Goal: Task Accomplishment & Management: Manage account settings

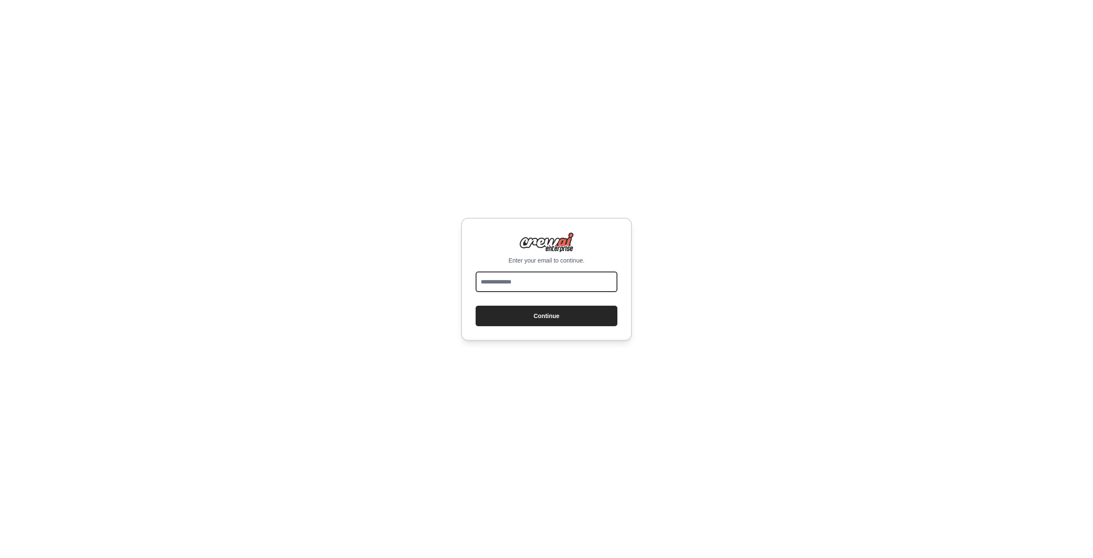
click at [521, 281] on input "email" at bounding box center [547, 282] width 142 height 20
type input "**********"
click at [512, 326] on div "**********" at bounding box center [546, 279] width 171 height 123
click at [533, 316] on button "Continue" at bounding box center [547, 316] width 142 height 20
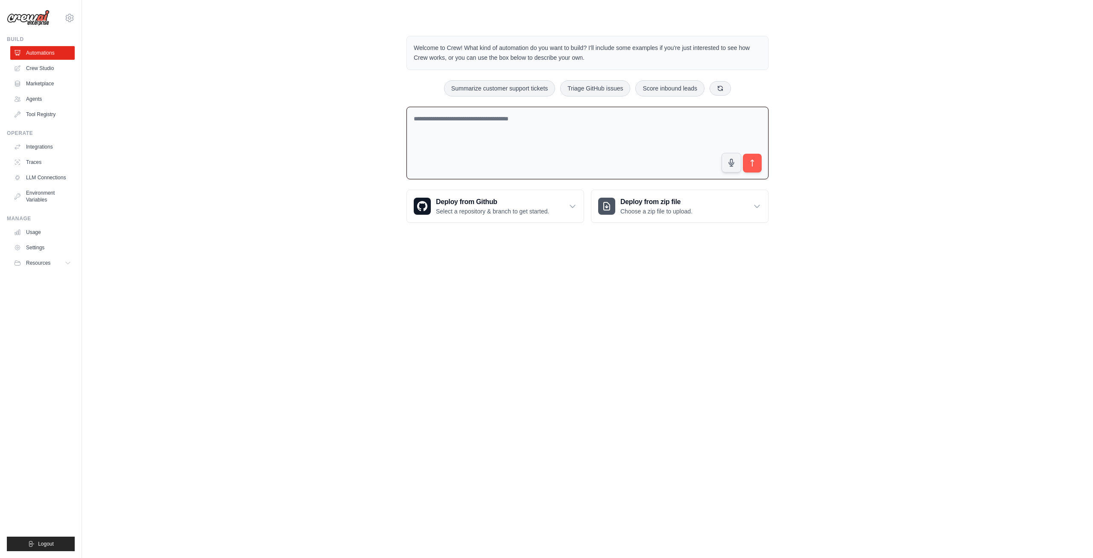
click at [537, 135] on textarea at bounding box center [588, 143] width 362 height 73
click at [650, 144] on textarea at bounding box center [588, 143] width 362 height 73
type textarea "**********"
click at [753, 160] on icon "submit" at bounding box center [752, 163] width 9 height 9
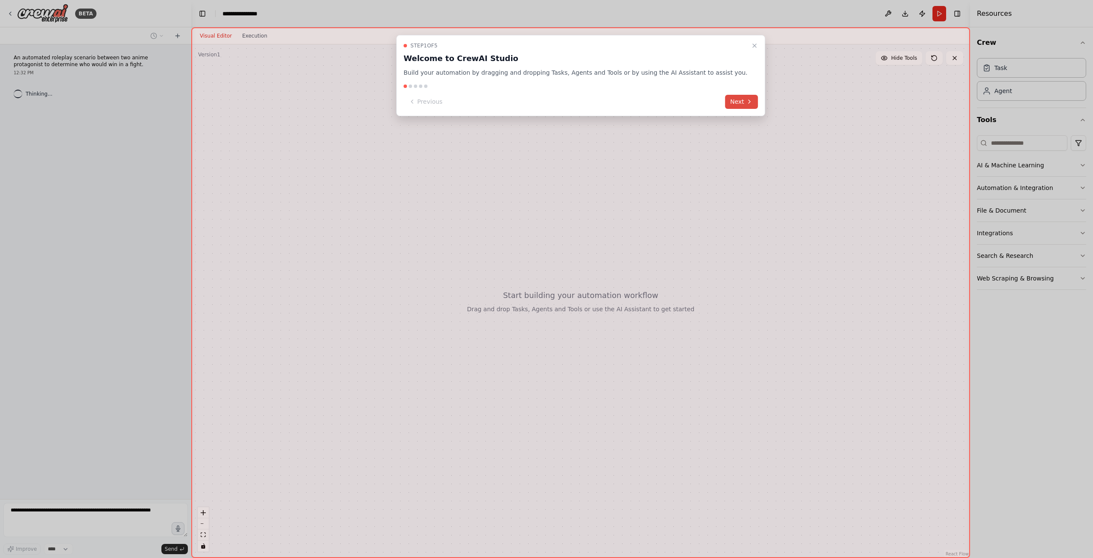
click at [725, 107] on button "Next" at bounding box center [741, 102] width 33 height 14
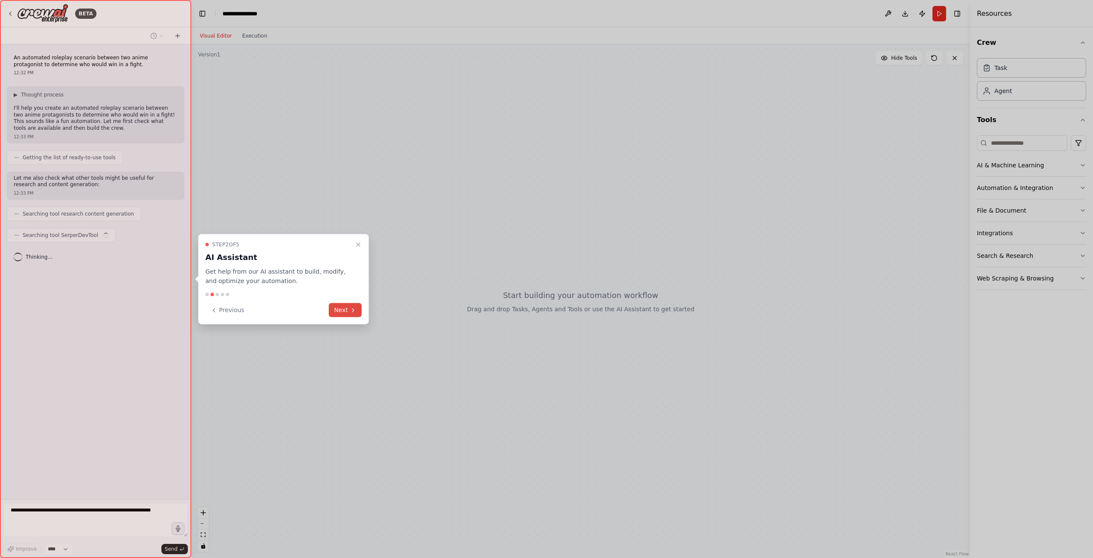
click at [340, 310] on button "Next" at bounding box center [345, 310] width 33 height 14
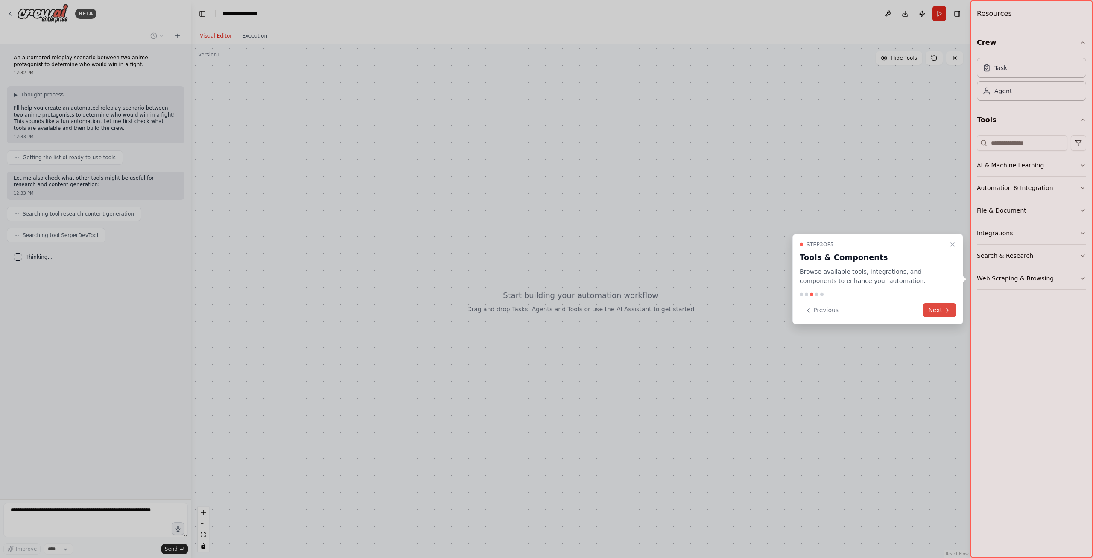
click at [936, 309] on button "Next" at bounding box center [939, 310] width 33 height 14
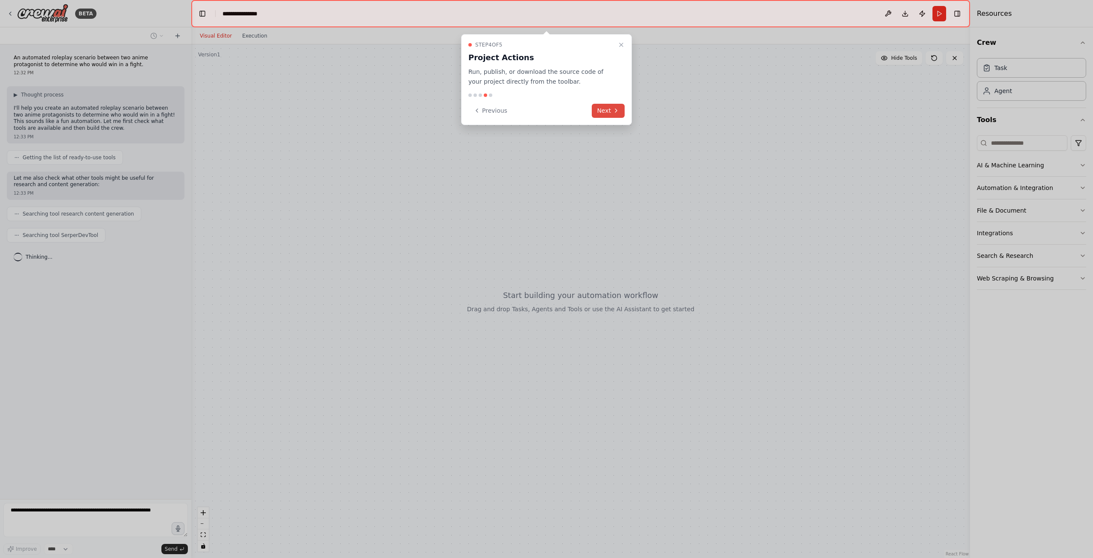
click at [613, 110] on icon at bounding box center [616, 110] width 7 height 7
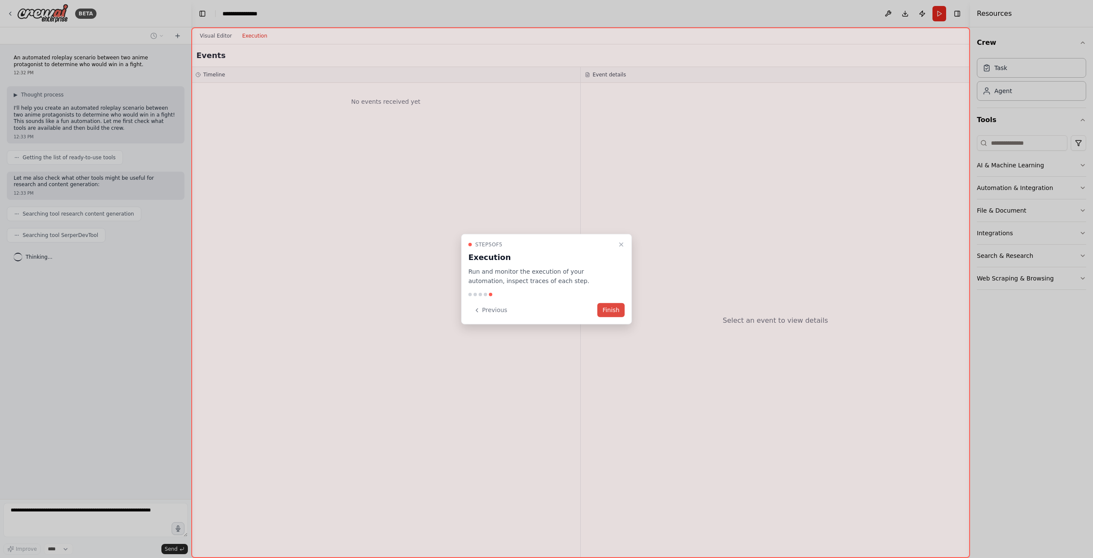
click at [614, 315] on button "Finish" at bounding box center [610, 310] width 27 height 14
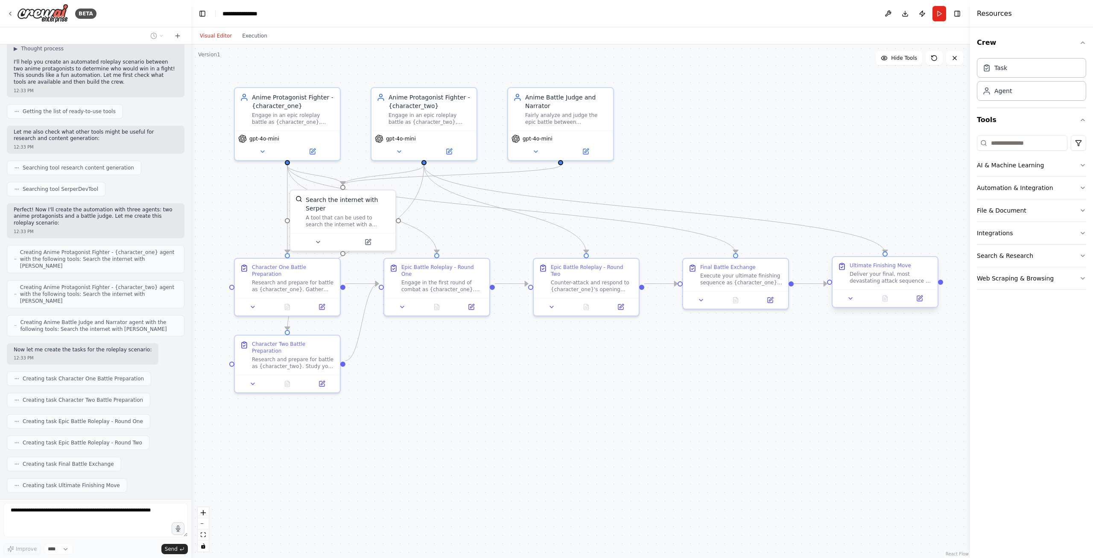
scroll to position [67, 0]
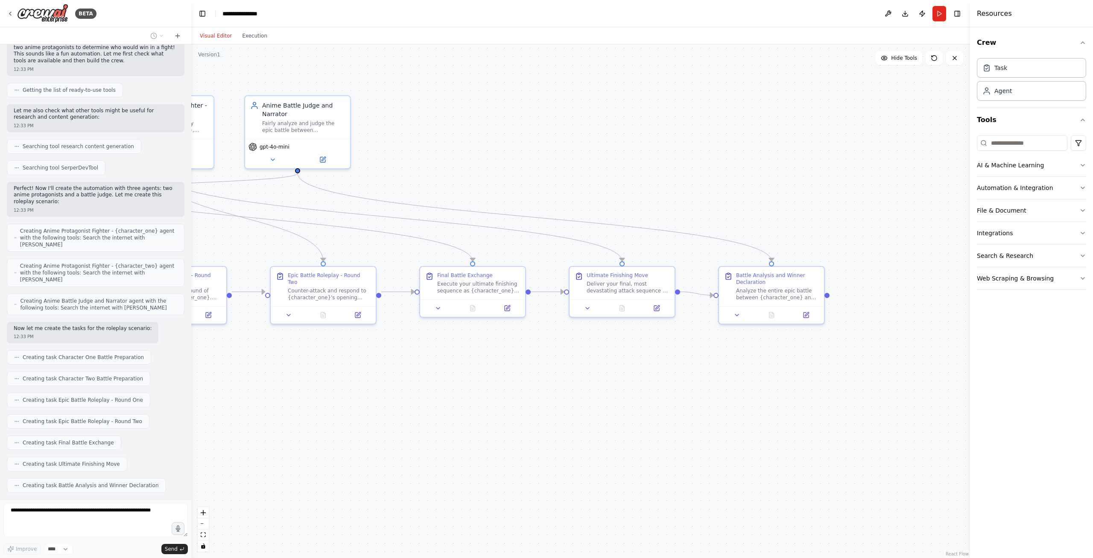
drag, startPoint x: 726, startPoint y: 491, endPoint x: 463, endPoint y: 499, distance: 263.2
click at [463, 499] on div ".deletable-edge-delete-btn { width: 20px; height: 20px; border: 0px solid #ffff…" at bounding box center [580, 301] width 779 height 514
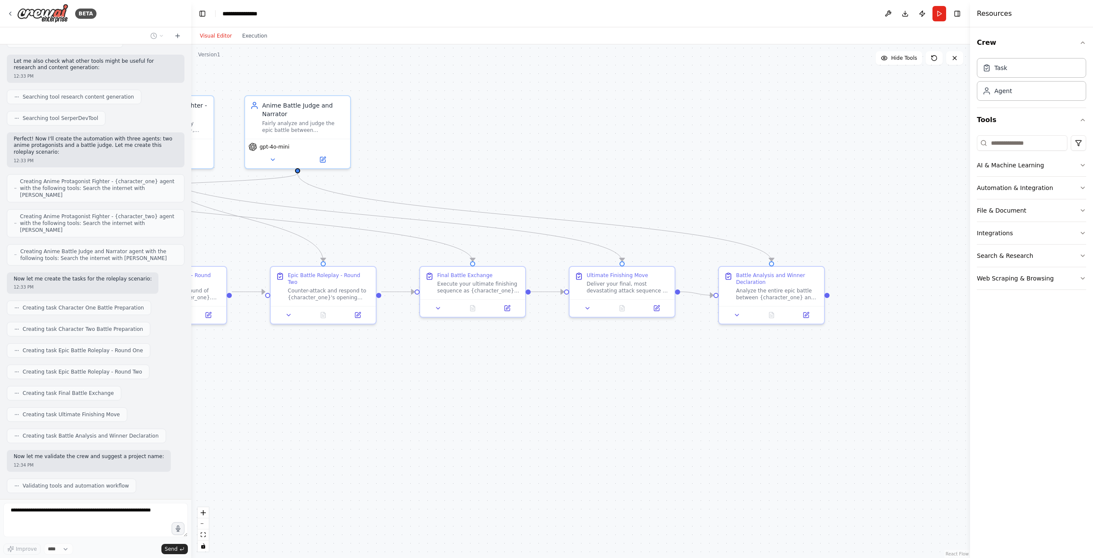
scroll to position [138, 0]
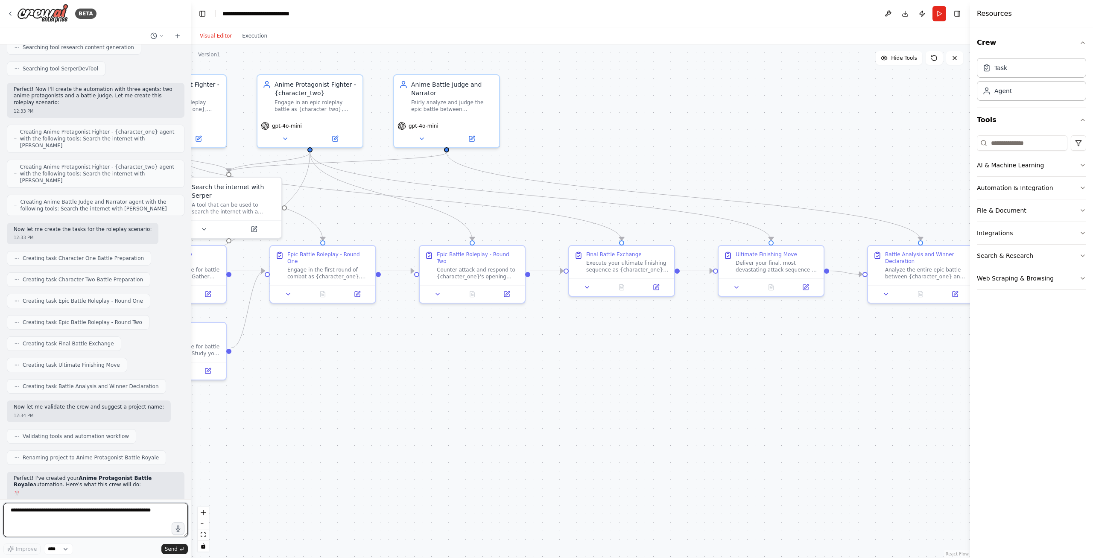
drag, startPoint x: 328, startPoint y: 399, endPoint x: 477, endPoint y: 378, distance: 150.5
click at [477, 378] on div ".deletable-edge-delete-btn { width: 20px; height: 20px; border: 0px solid #ffff…" at bounding box center [580, 301] width 779 height 514
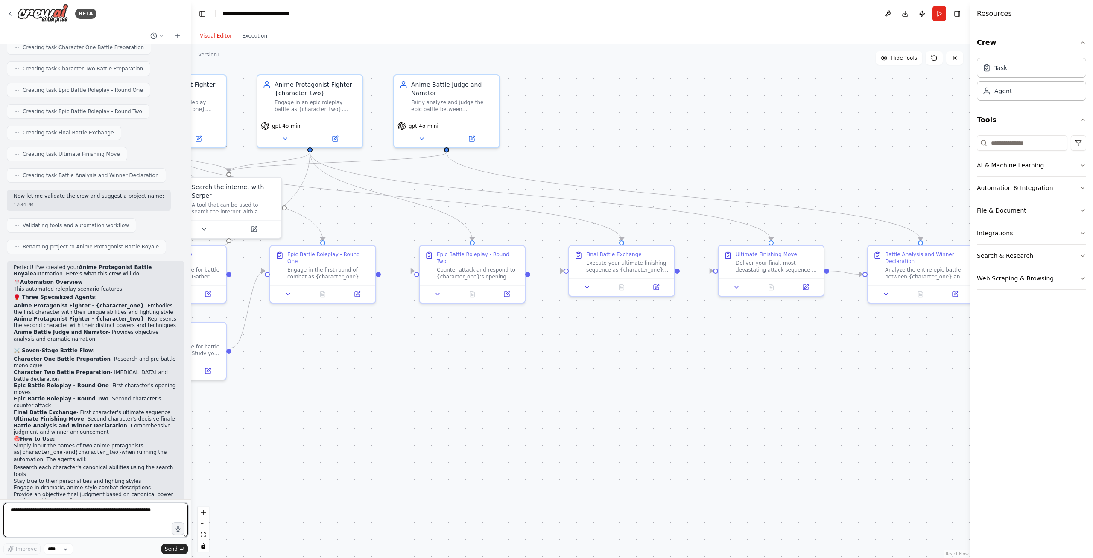
scroll to position [384, 0]
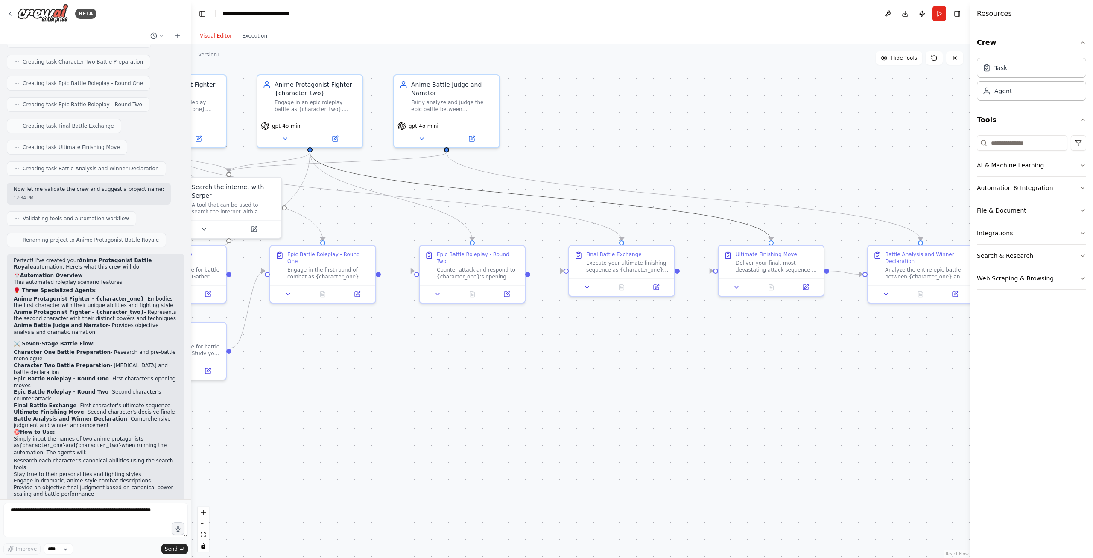
drag, startPoint x: 419, startPoint y: 184, endPoint x: 561, endPoint y: 207, distance: 144.6
click at [586, 209] on div ".deletable-edge-delete-btn { width: 20px; height: 20px; border: 0px solid #ffff…" at bounding box center [580, 301] width 779 height 514
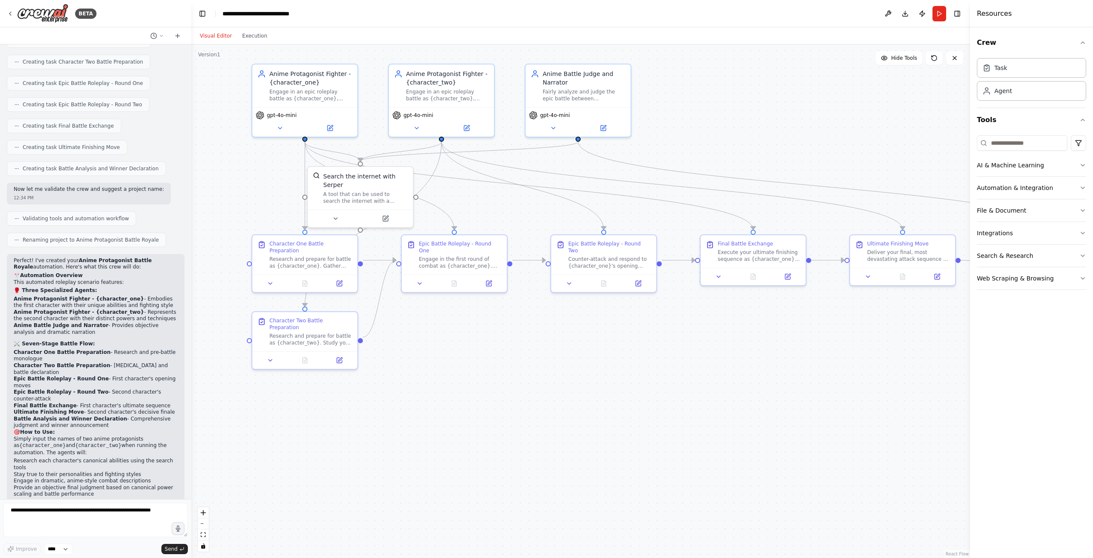
drag, startPoint x: 586, startPoint y: 144, endPoint x: 718, endPoint y: 134, distance: 132.4
click at [718, 134] on div ".deletable-edge-delete-btn { width: 20px; height: 20px; border: 0px solid #ffff…" at bounding box center [580, 301] width 779 height 514
click at [329, 85] on div "Anime Protagonist Fighter - {character_one} Engage in an epic roleplay battle a…" at bounding box center [311, 84] width 83 height 32
click at [310, 99] on div "Engage in an epic roleplay battle as {character_one}, using their unique abilit…" at bounding box center [311, 94] width 83 height 14
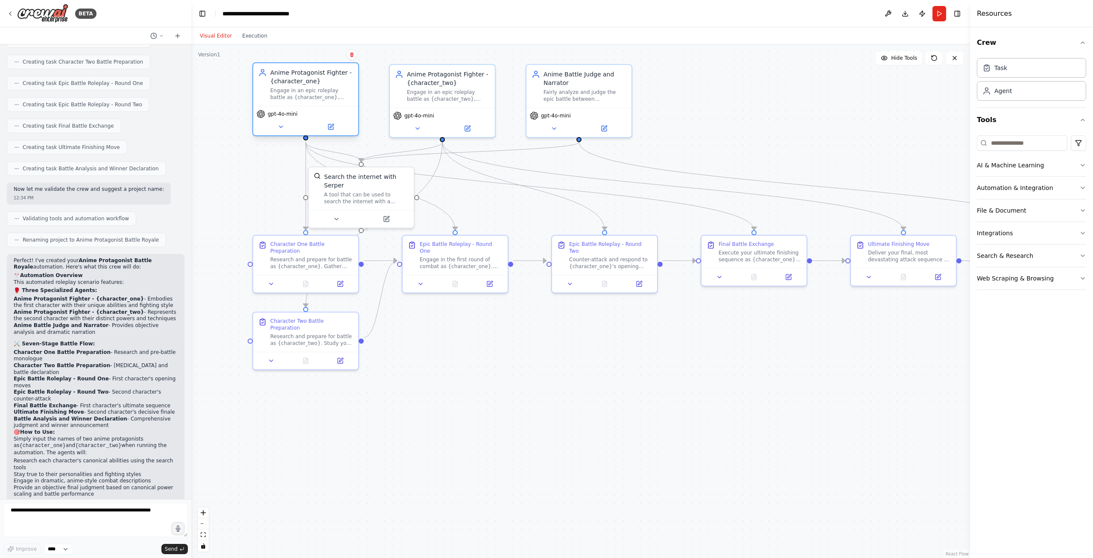
click at [306, 100] on div "Engage in an epic roleplay battle as {character_one}, using their unique abilit…" at bounding box center [311, 94] width 83 height 14
click at [303, 96] on div "Engage in an epic roleplay battle as {character_one}, using their unique abilit…" at bounding box center [311, 94] width 83 height 14
click at [992, 100] on div "Agent" at bounding box center [1031, 91] width 109 height 20
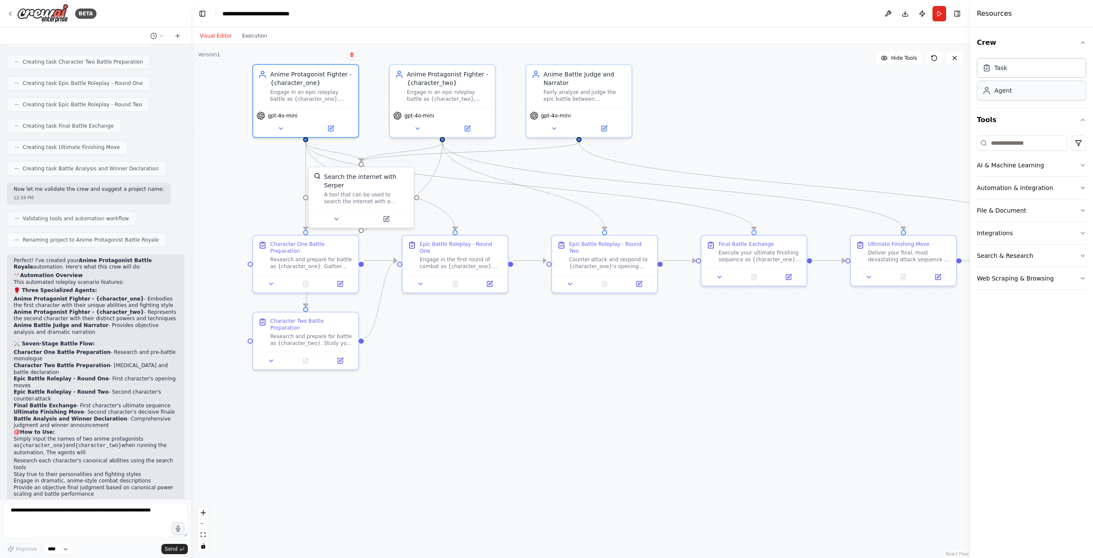
click at [990, 97] on div "Agent" at bounding box center [1031, 91] width 109 height 20
click at [996, 73] on div "Task" at bounding box center [1031, 68] width 109 height 20
click at [888, 12] on button at bounding box center [888, 13] width 14 height 15
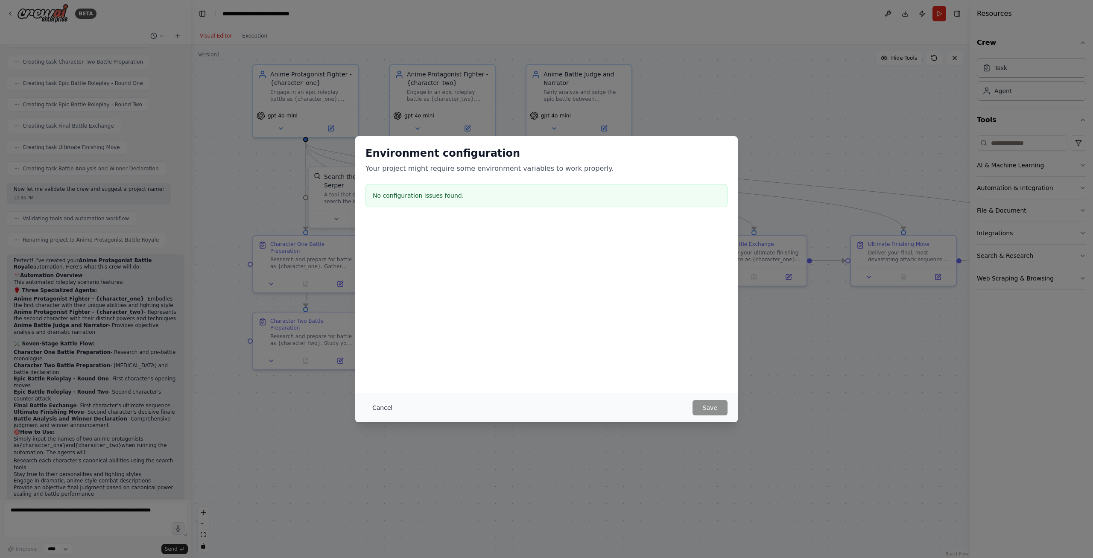
click at [386, 412] on button "Cancel" at bounding box center [383, 407] width 34 height 15
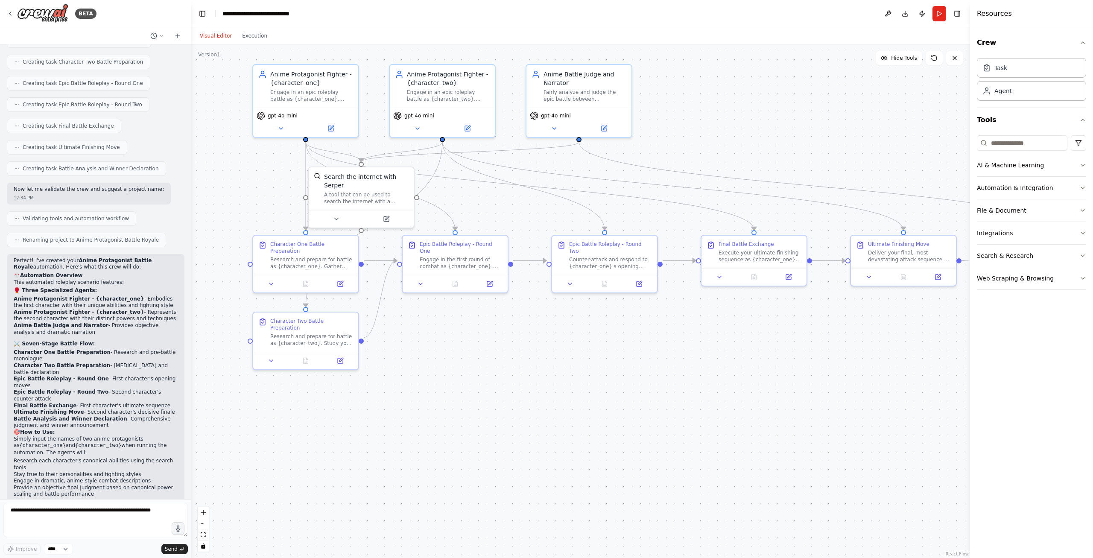
click at [249, 43] on div "Visual Editor Execution" at bounding box center [234, 35] width 78 height 17
click at [246, 36] on button "Execution" at bounding box center [254, 36] width 35 height 10
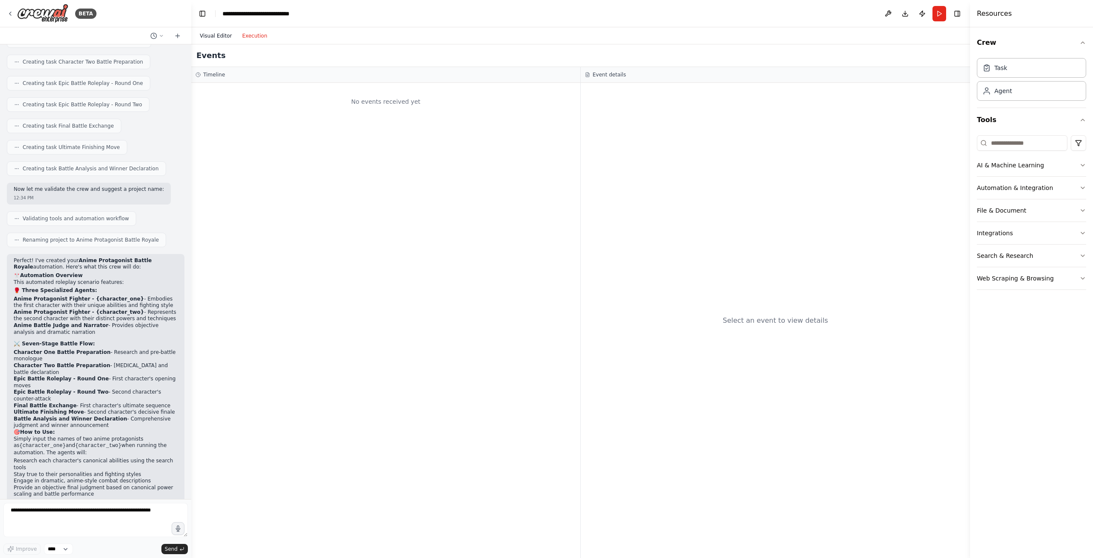
click at [222, 37] on button "Visual Editor" at bounding box center [216, 36] width 42 height 10
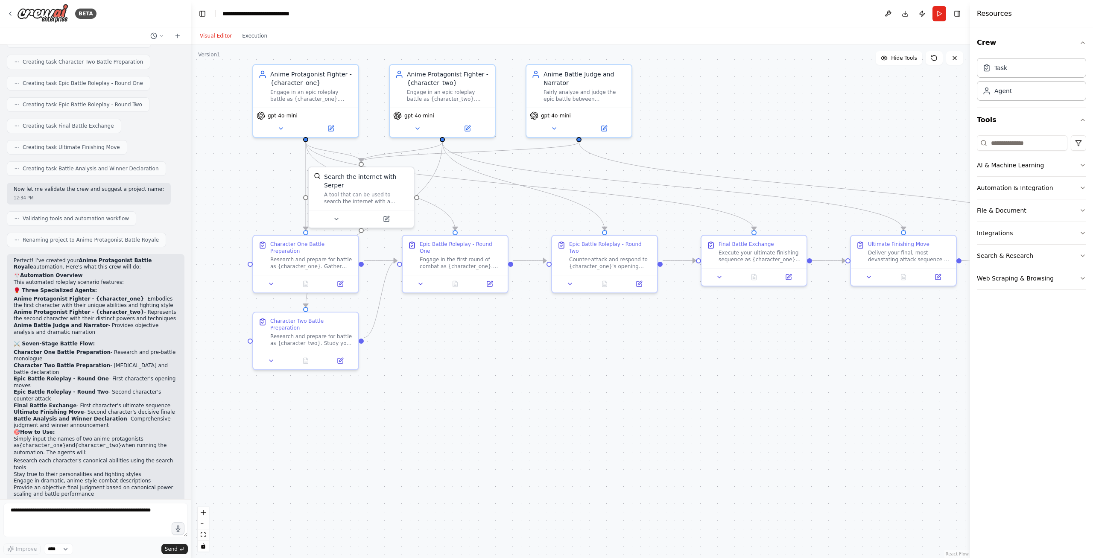
click at [1016, 80] on div "Task Agent" at bounding box center [1031, 78] width 109 height 46
click at [1007, 96] on div "Agent" at bounding box center [1031, 91] width 109 height 20
click at [327, 129] on button at bounding box center [331, 127] width 48 height 10
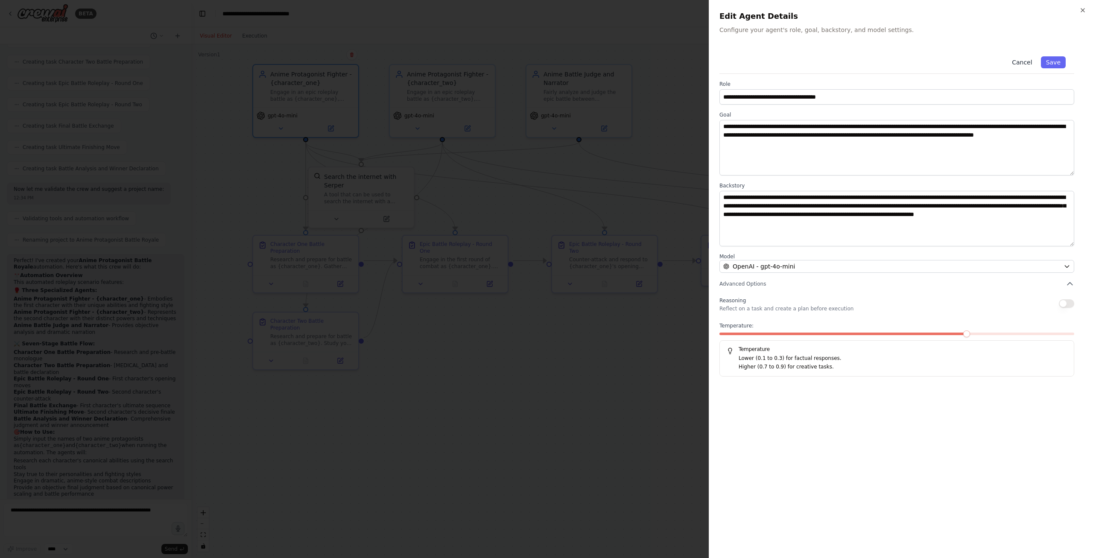
click at [1016, 66] on button "Cancel" at bounding box center [1022, 62] width 30 height 12
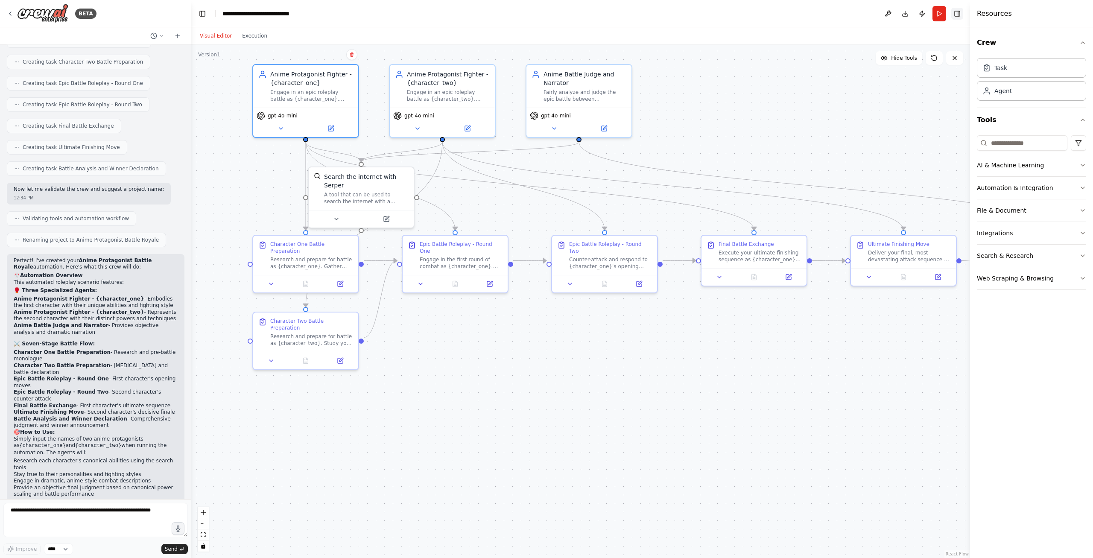
click at [958, 14] on button "Toggle Right Sidebar" at bounding box center [958, 14] width 12 height 12
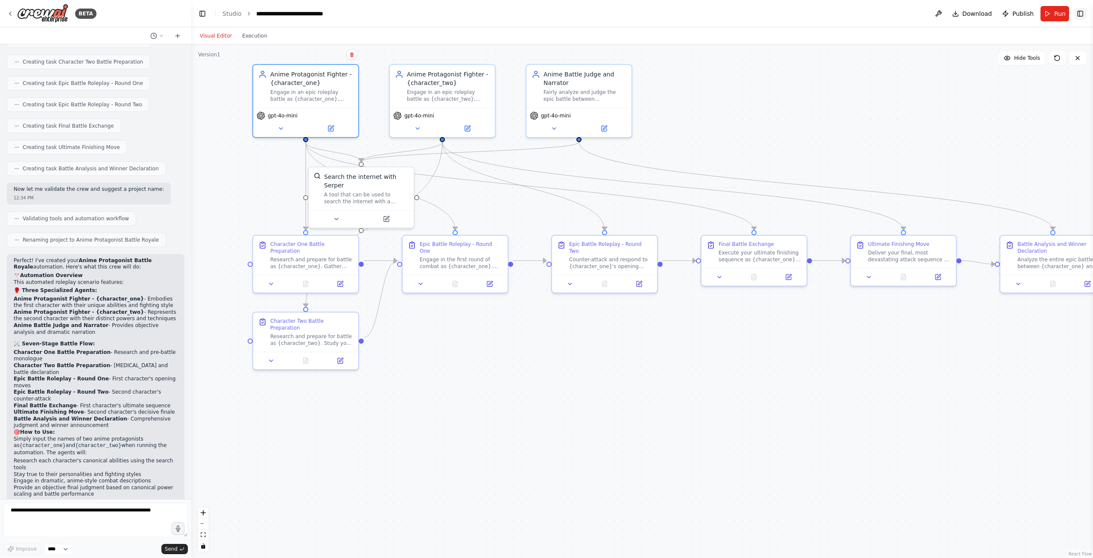
click at [1077, 10] on button "Toggle Right Sidebar" at bounding box center [1081, 14] width 12 height 12
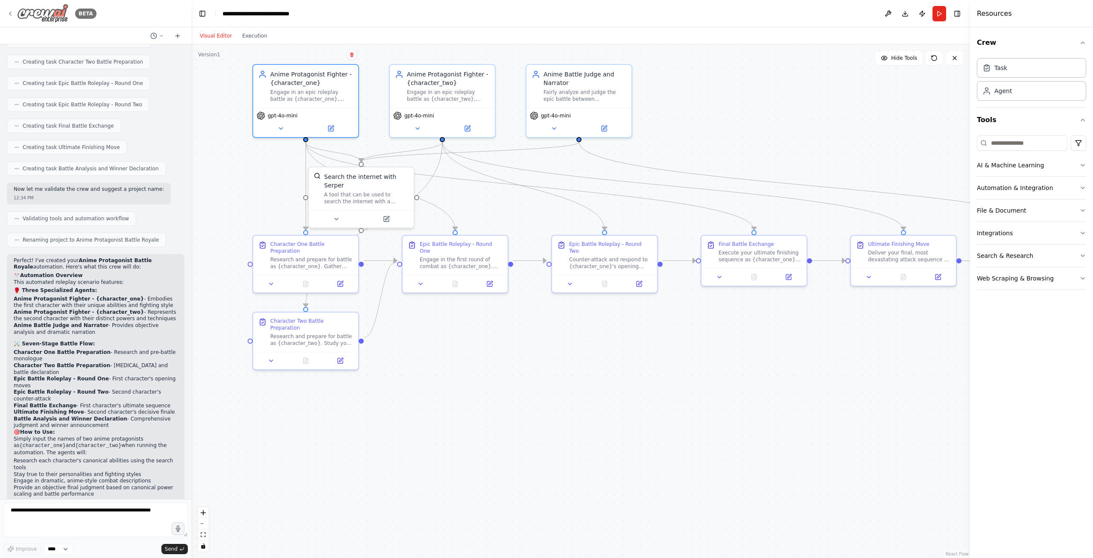
click at [49, 19] on img at bounding box center [42, 13] width 51 height 19
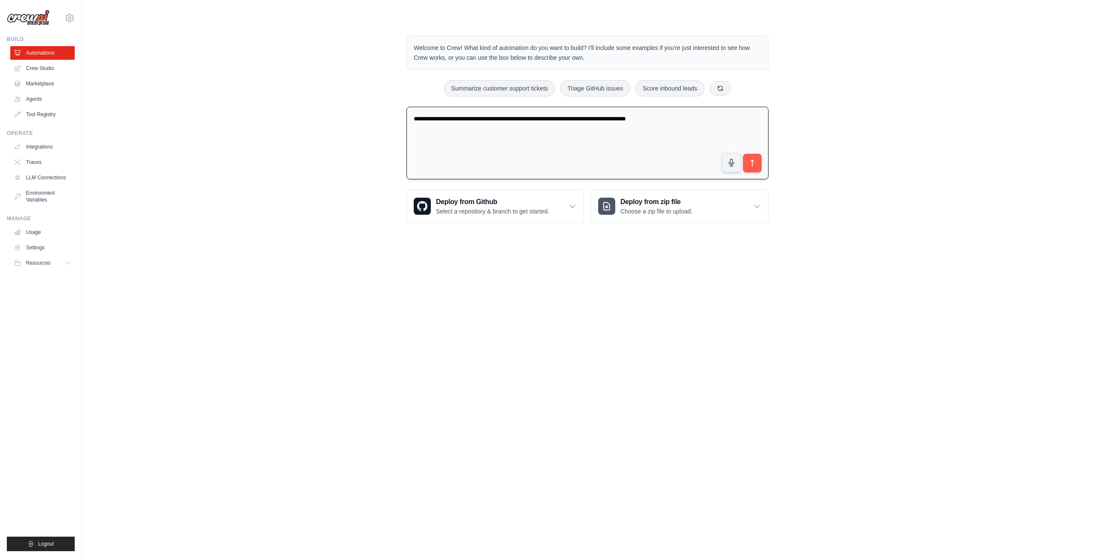
click at [711, 115] on textarea "**********" at bounding box center [588, 143] width 362 height 73
click at [35, 67] on link "Crew Studio" at bounding box center [43, 68] width 64 height 14
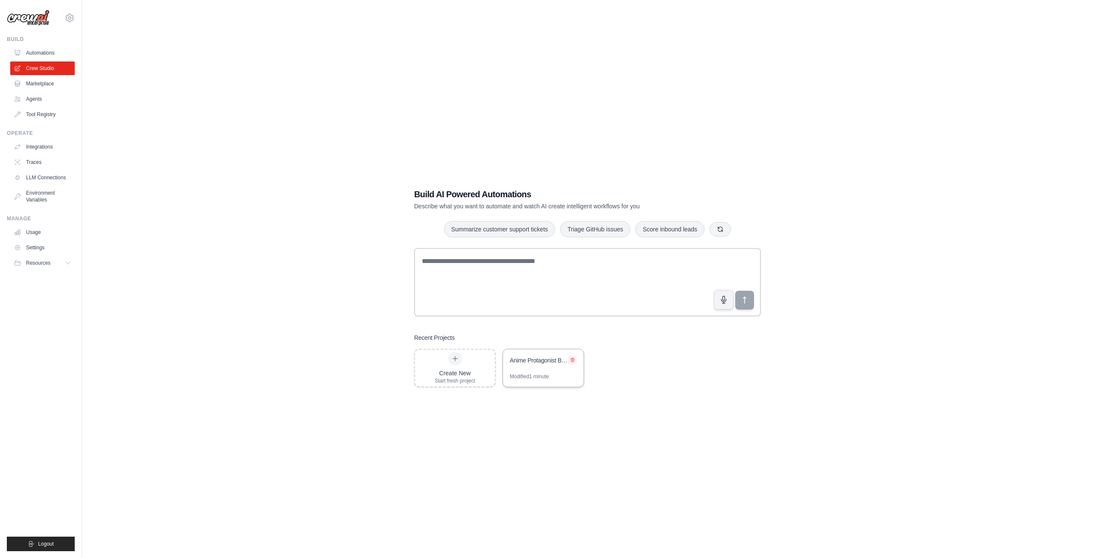
click at [574, 359] on icon at bounding box center [572, 360] width 3 height 4
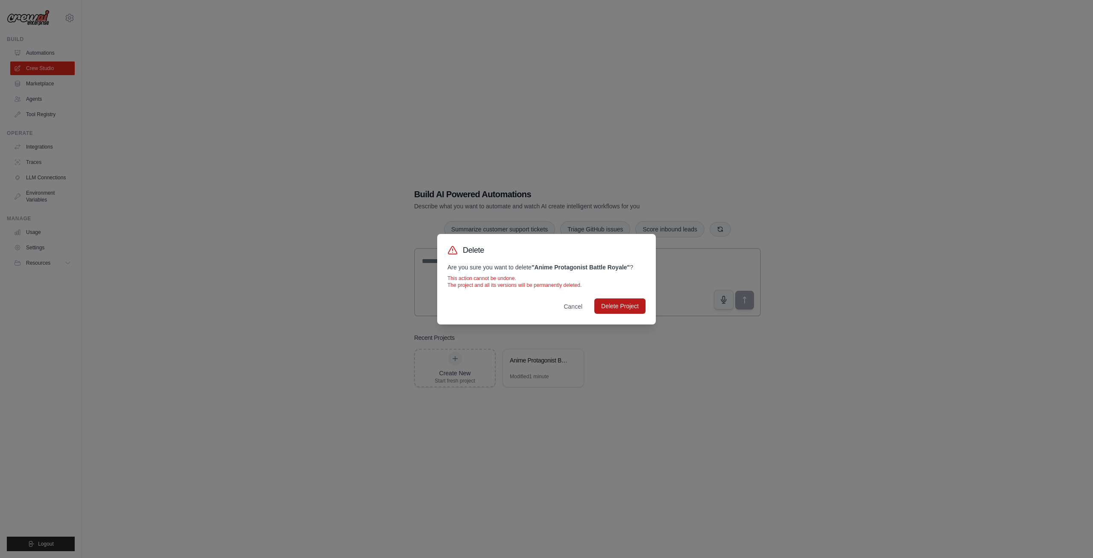
click at [624, 303] on button "Delete Project" at bounding box center [619, 306] width 51 height 15
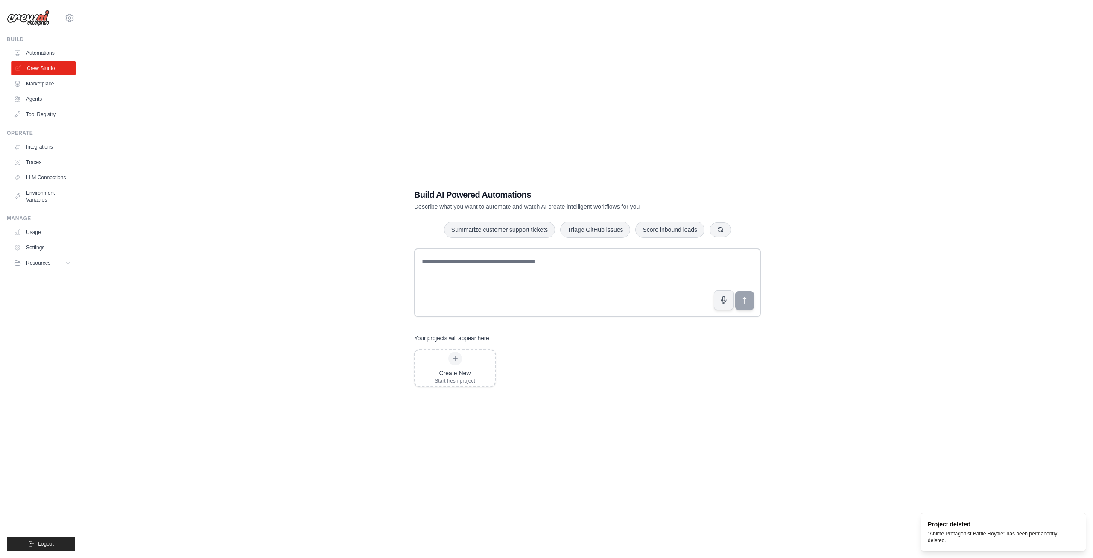
click at [36, 75] on link "Crew Studio" at bounding box center [43, 68] width 64 height 14
click at [33, 141] on link "Integrations" at bounding box center [43, 147] width 64 height 14
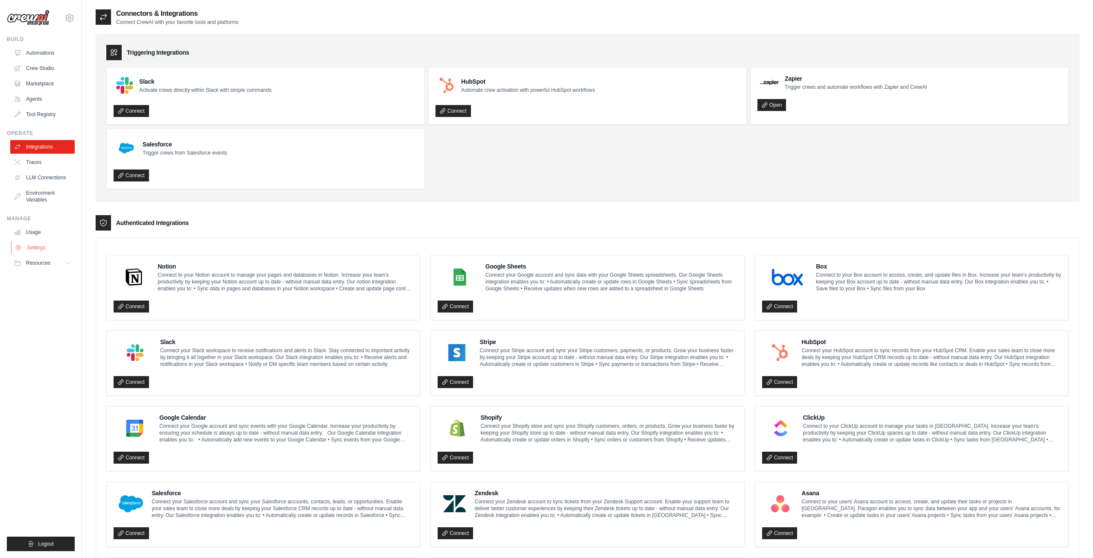
click at [33, 252] on link "Settings" at bounding box center [43, 248] width 64 height 14
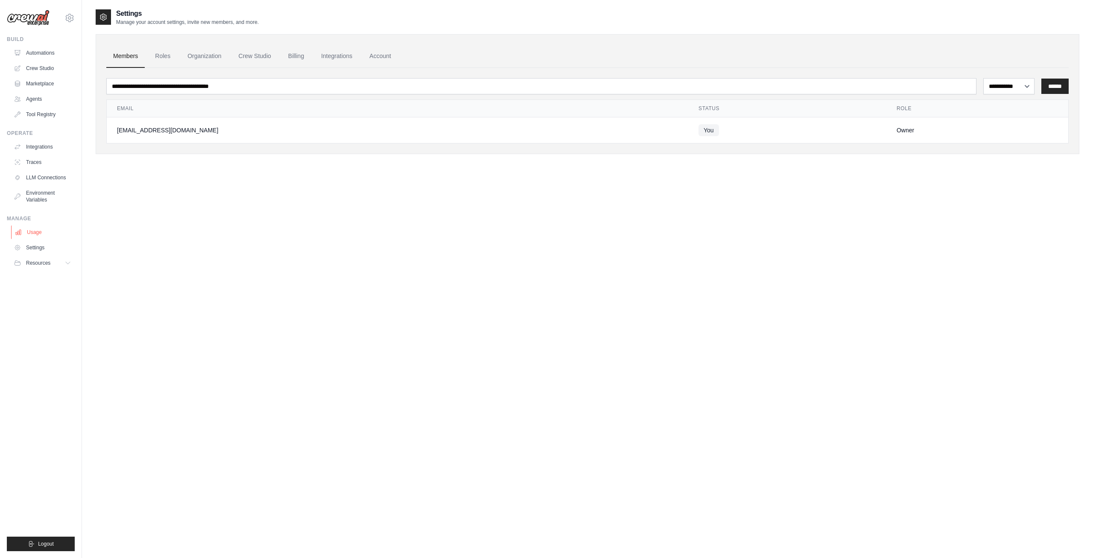
click at [32, 230] on link "Usage" at bounding box center [43, 232] width 64 height 14
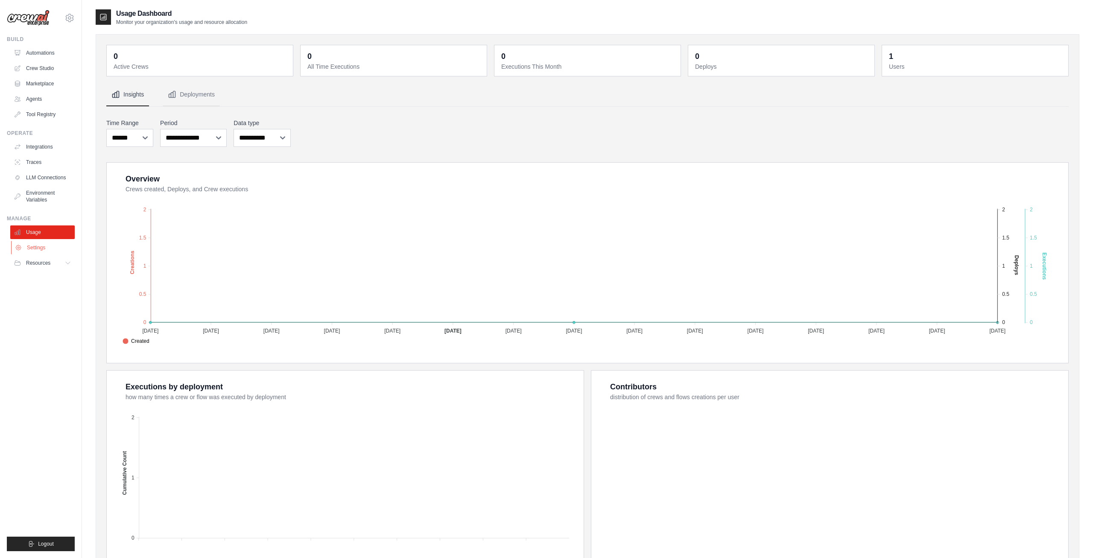
click at [34, 243] on link "Settings" at bounding box center [43, 248] width 64 height 14
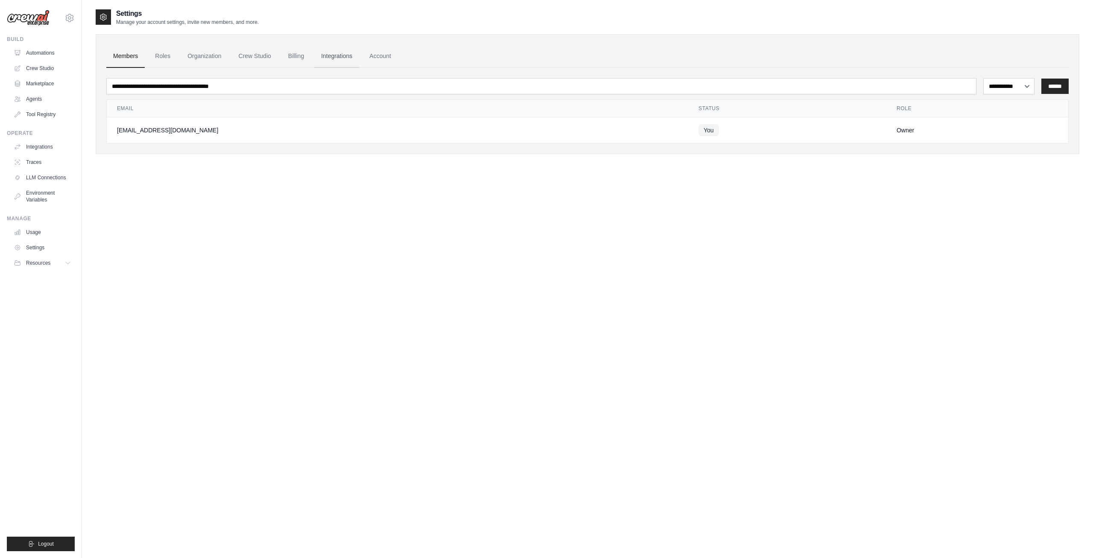
click at [339, 57] on link "Integrations" at bounding box center [336, 56] width 45 height 23
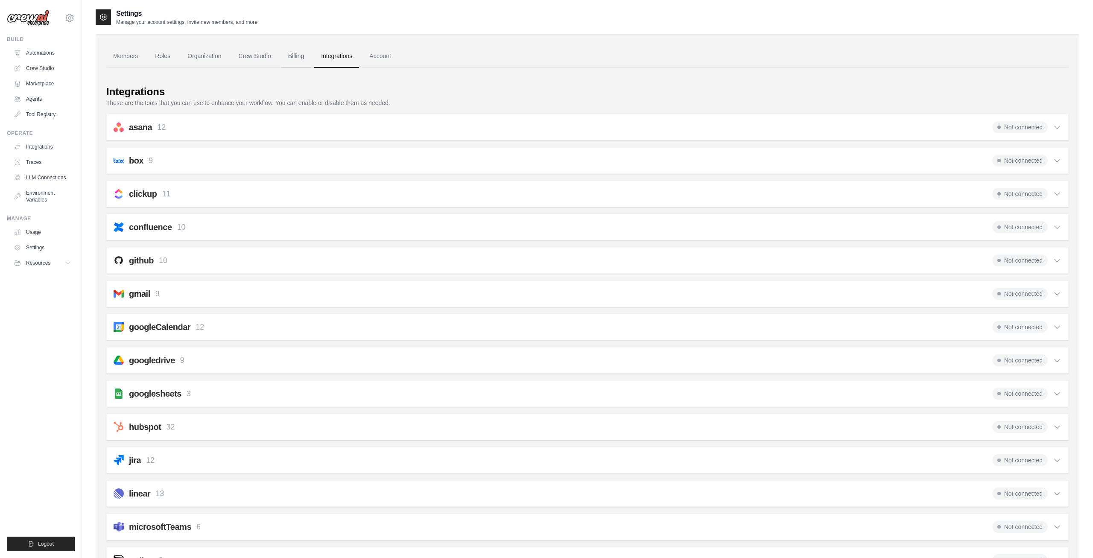
click at [284, 60] on link "Billing" at bounding box center [295, 56] width 29 height 23
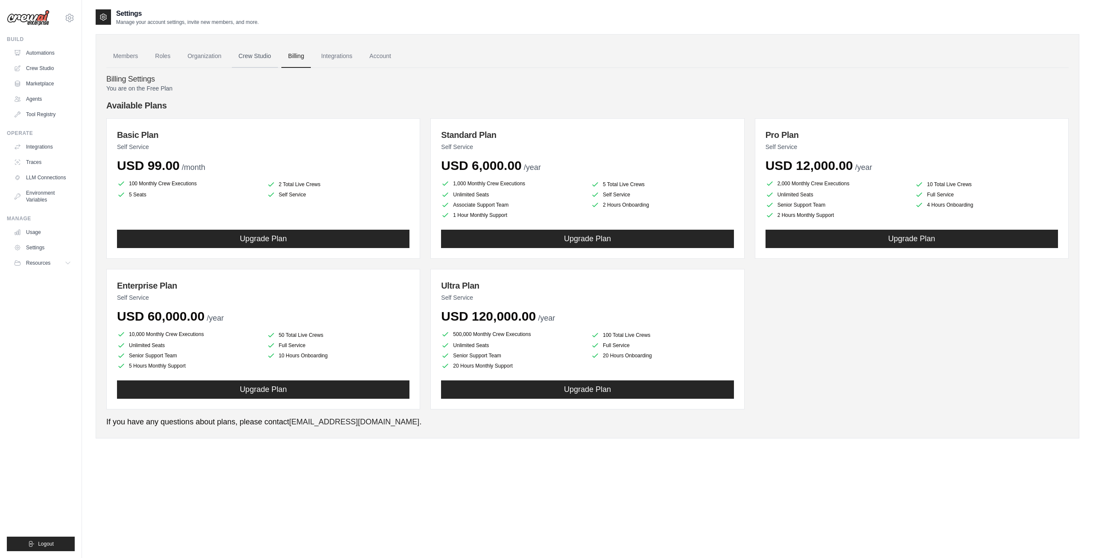
click at [255, 59] on link "Crew Studio" at bounding box center [255, 56] width 46 height 23
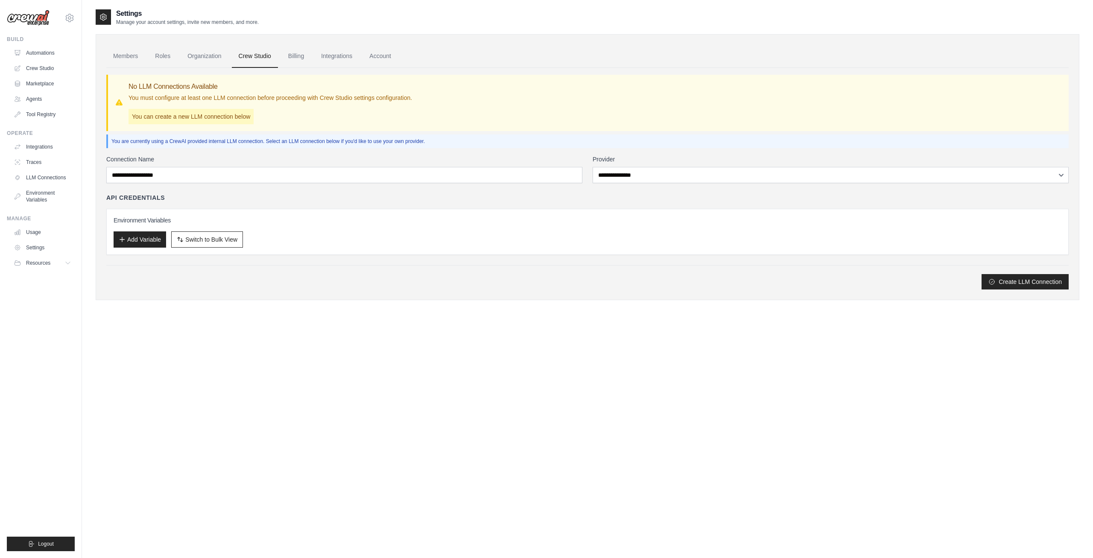
click at [313, 57] on ul "Members Roles Organization Crew Studio Billing Integrations Account" at bounding box center [587, 56] width 963 height 23
click at [310, 59] on link "Billing" at bounding box center [295, 56] width 29 height 23
